Goal: Transaction & Acquisition: Purchase product/service

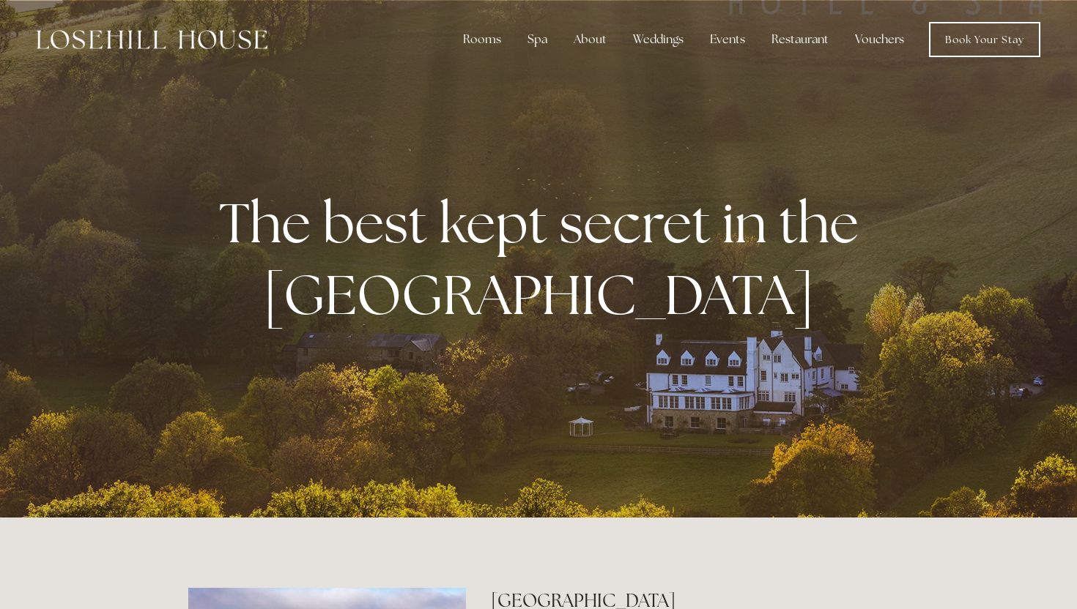
click at [885, 41] on link "Vouchers" at bounding box center [879, 39] width 73 height 29
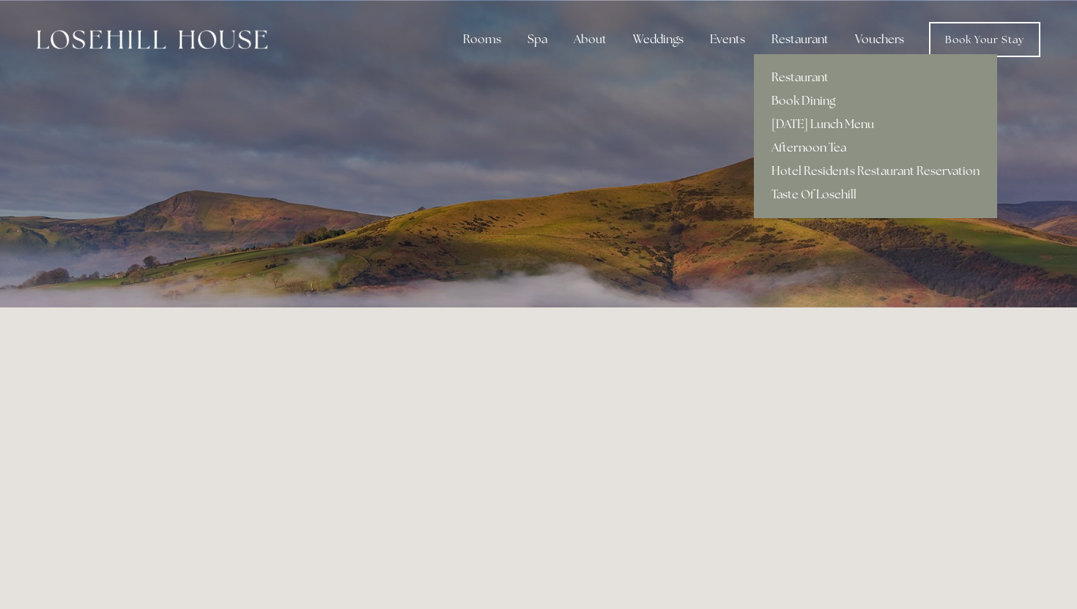
click at [785, 146] on link "Afternoon Tea" at bounding box center [875, 147] width 243 height 23
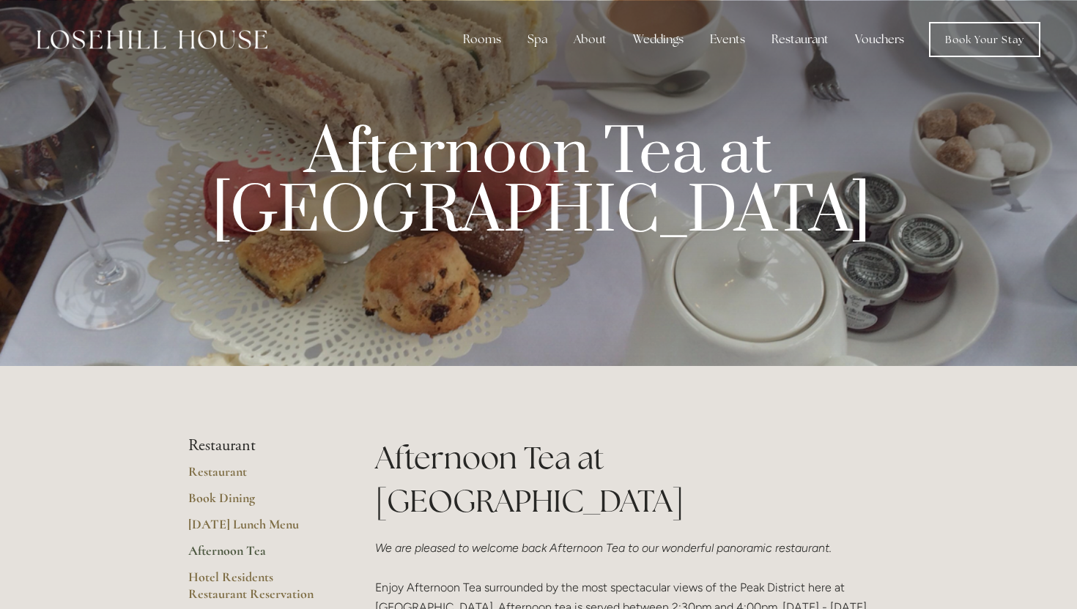
click at [874, 41] on link "Vouchers" at bounding box center [879, 39] width 73 height 29
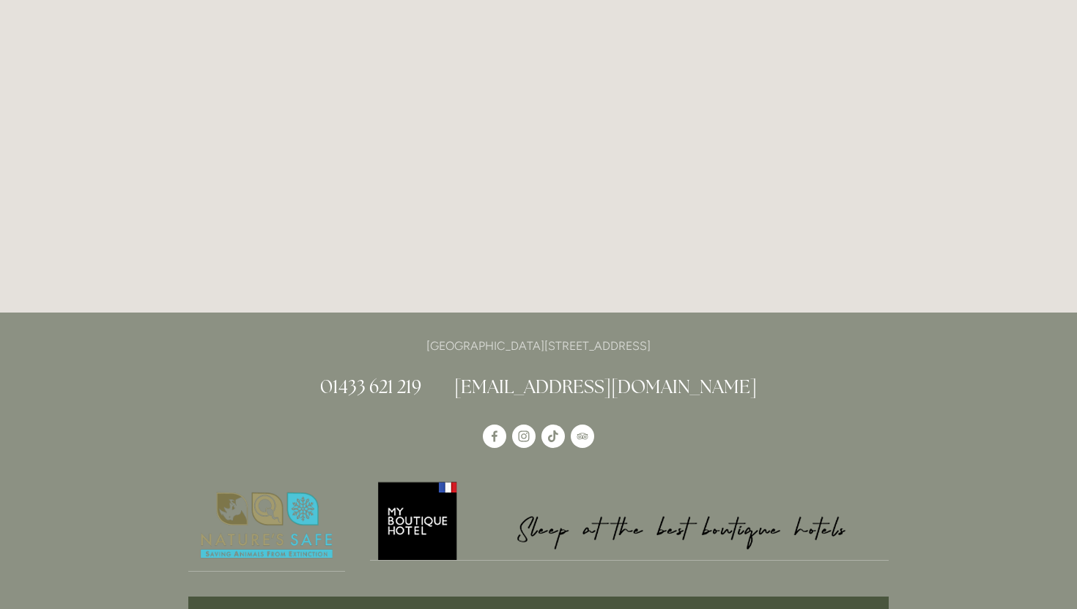
scroll to position [308, 0]
